Goal: Information Seeking & Learning: Learn about a topic

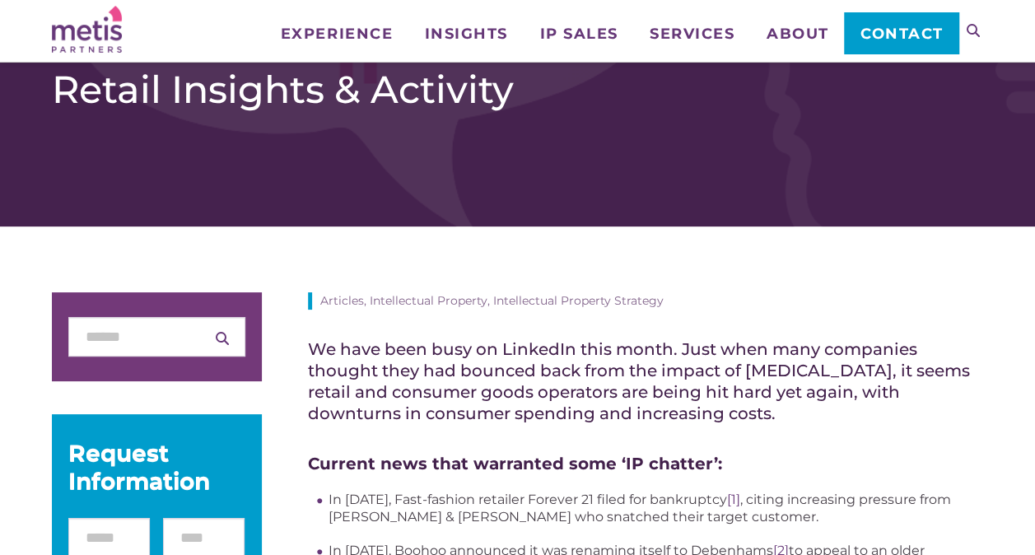
scroll to position [194, 0]
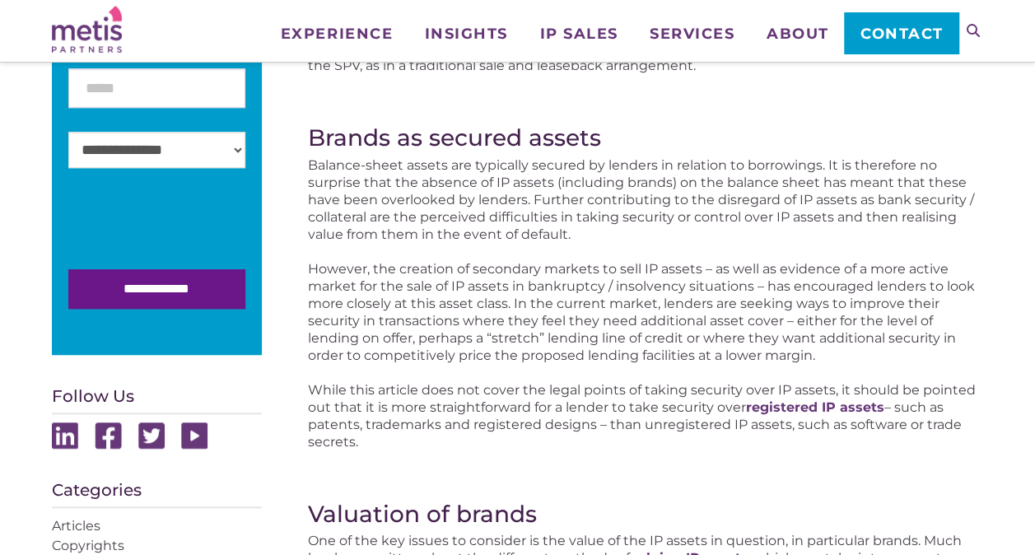
scroll to position [528, 0]
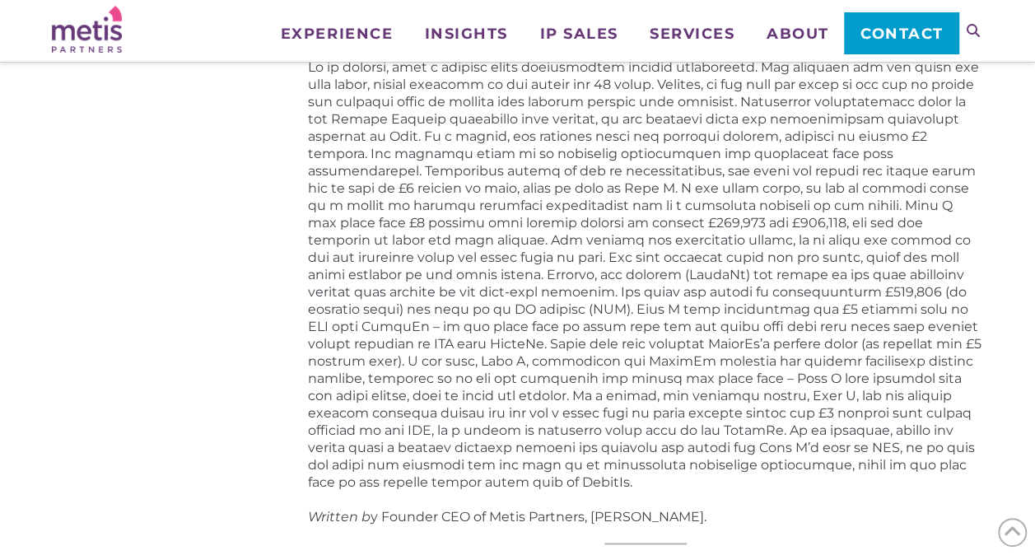
scroll to position [3939, 0]
